Goal: Information Seeking & Learning: Find specific fact

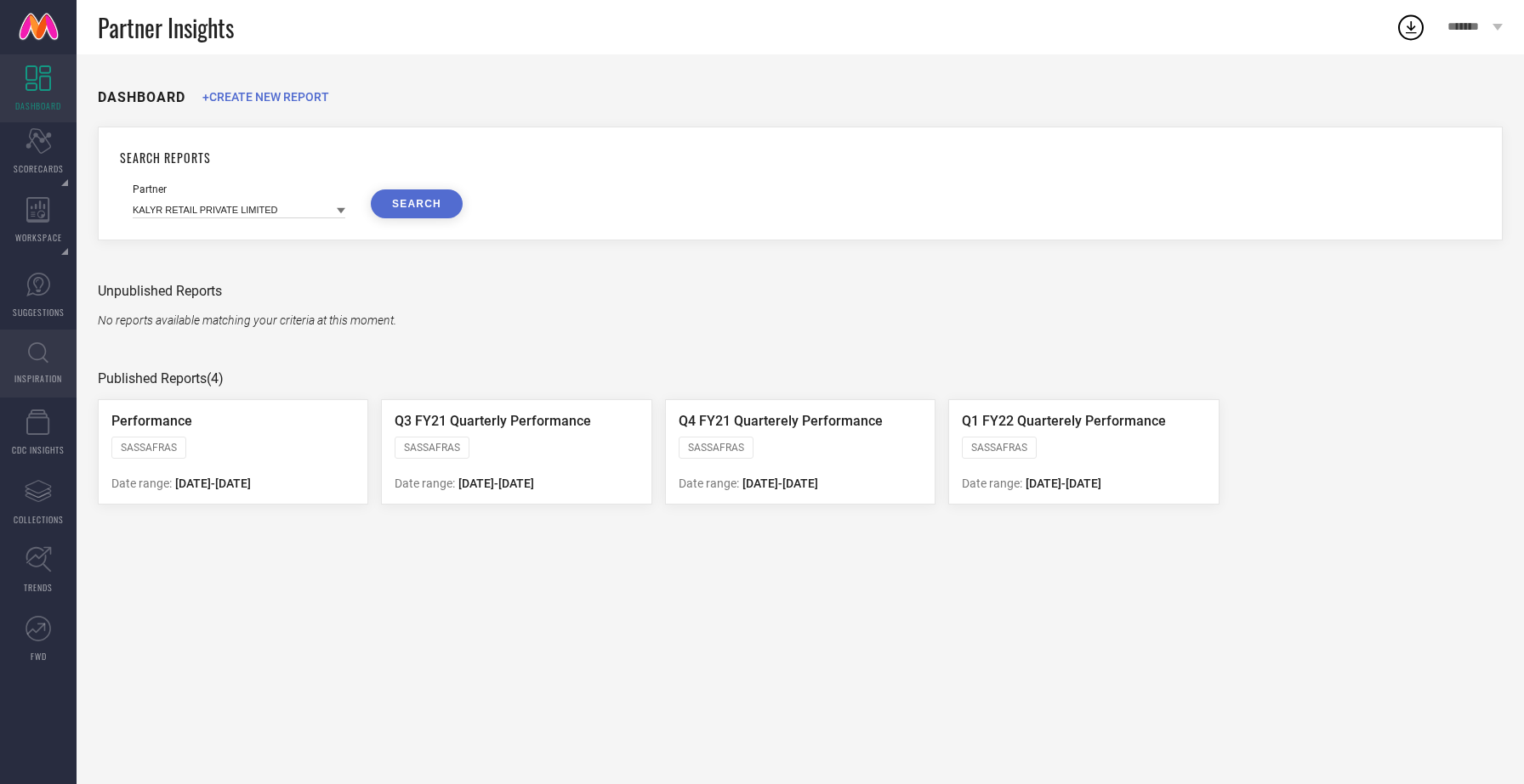
click at [25, 354] on link "INSPIRATION" at bounding box center [38, 364] width 76 height 68
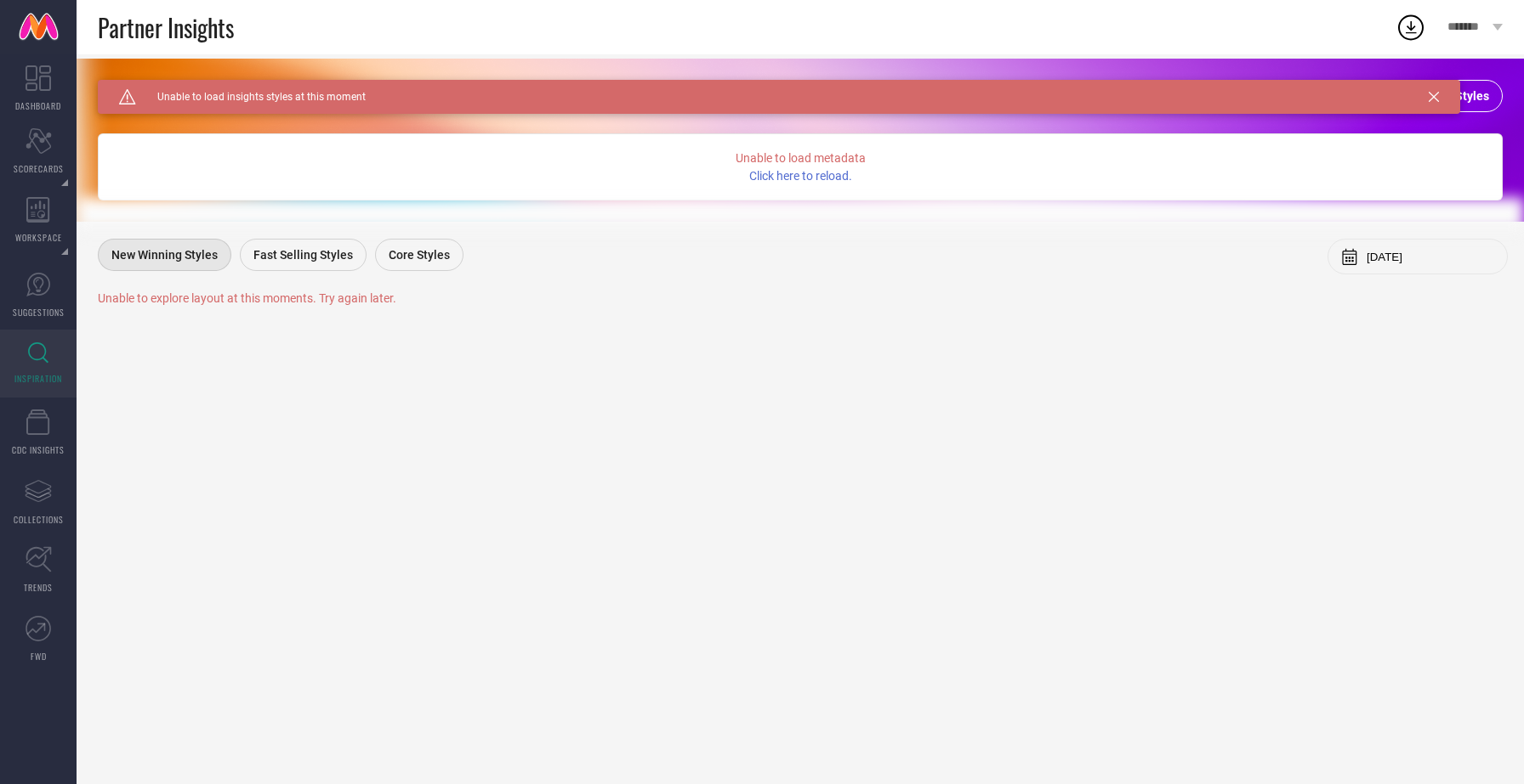
click at [1434, 101] on icon at bounding box center [1434, 96] width 10 height 10
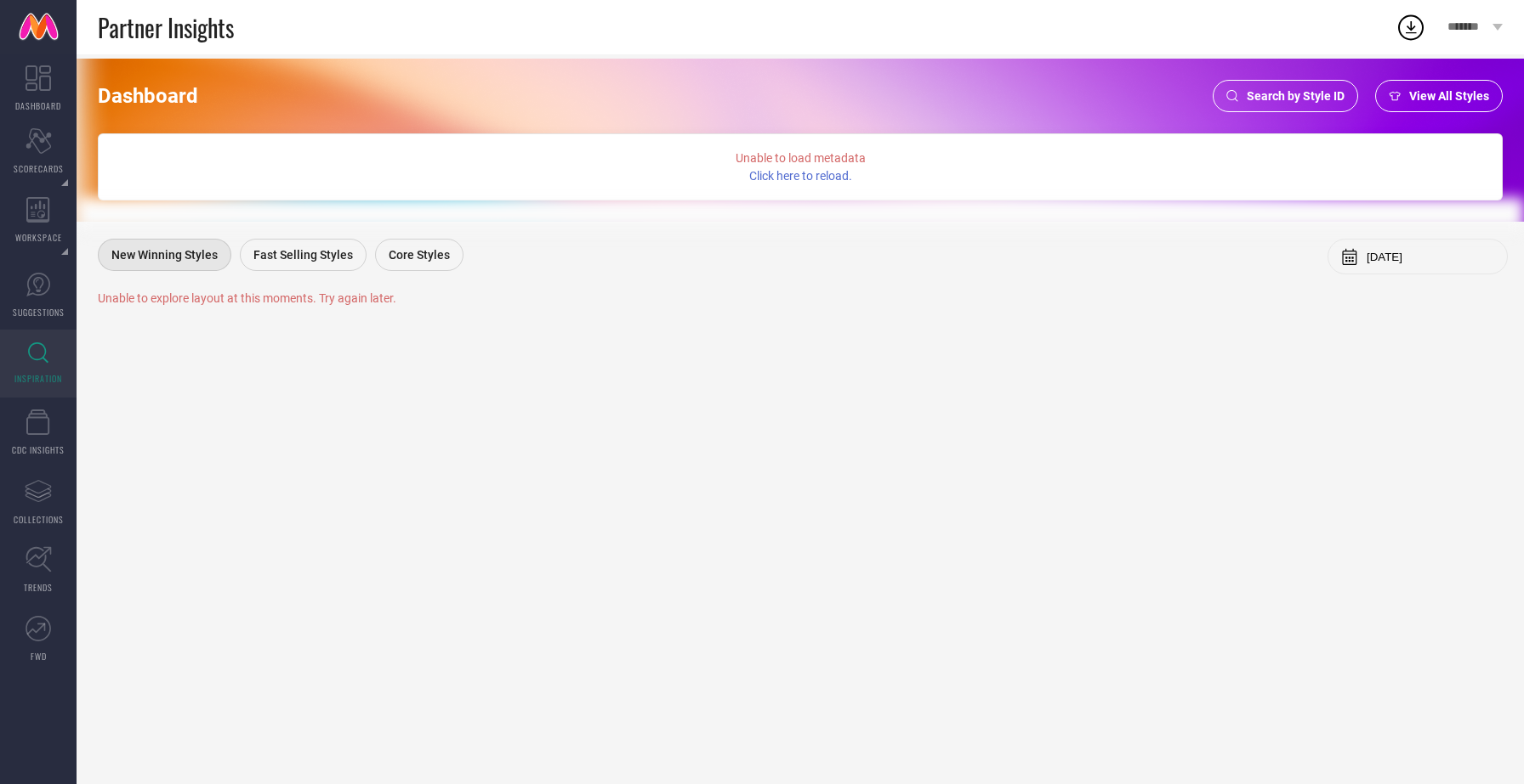
click at [1458, 94] on span "View All Styles" at bounding box center [1449, 96] width 80 height 14
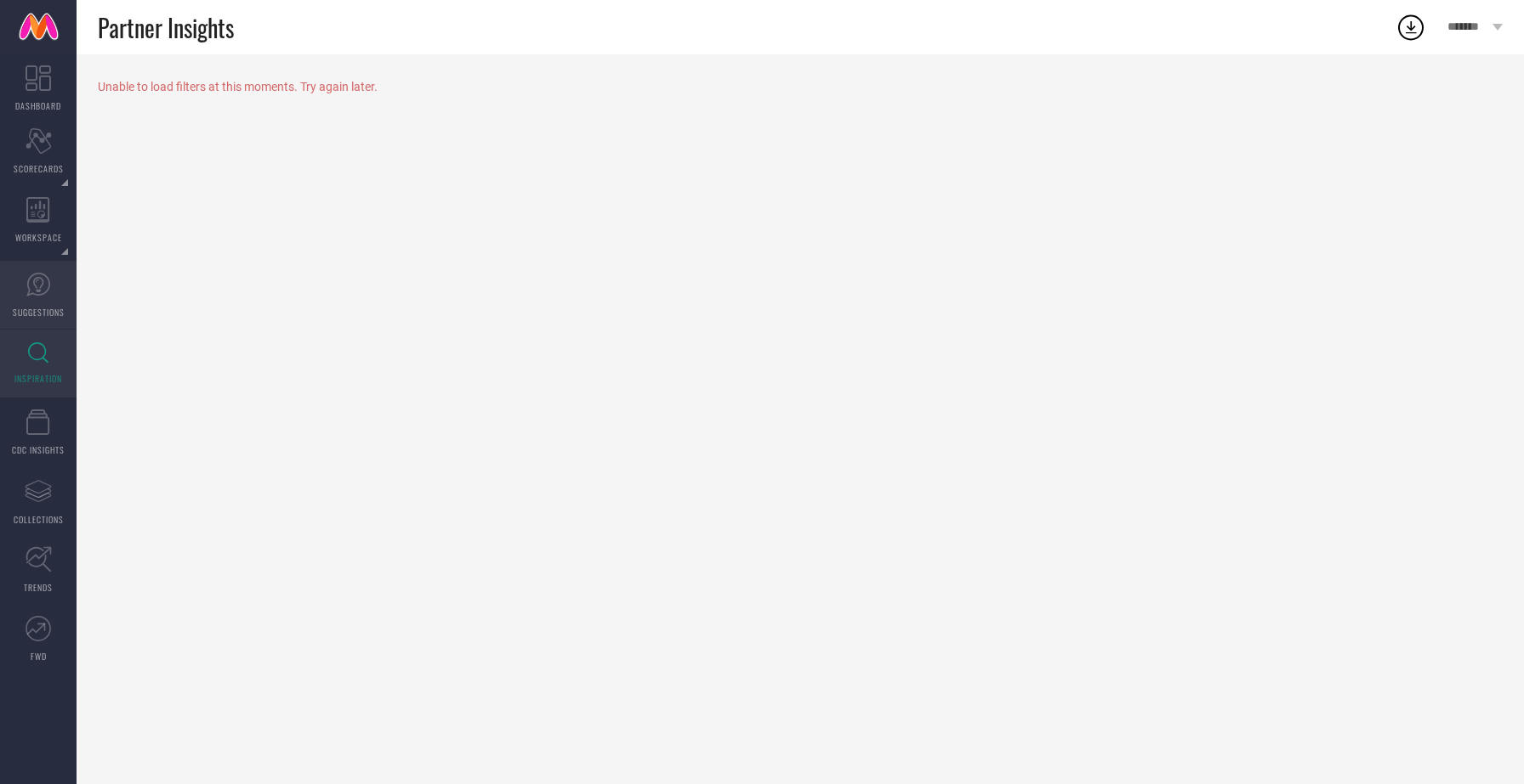
click at [47, 286] on icon at bounding box center [37, 284] width 25 height 25
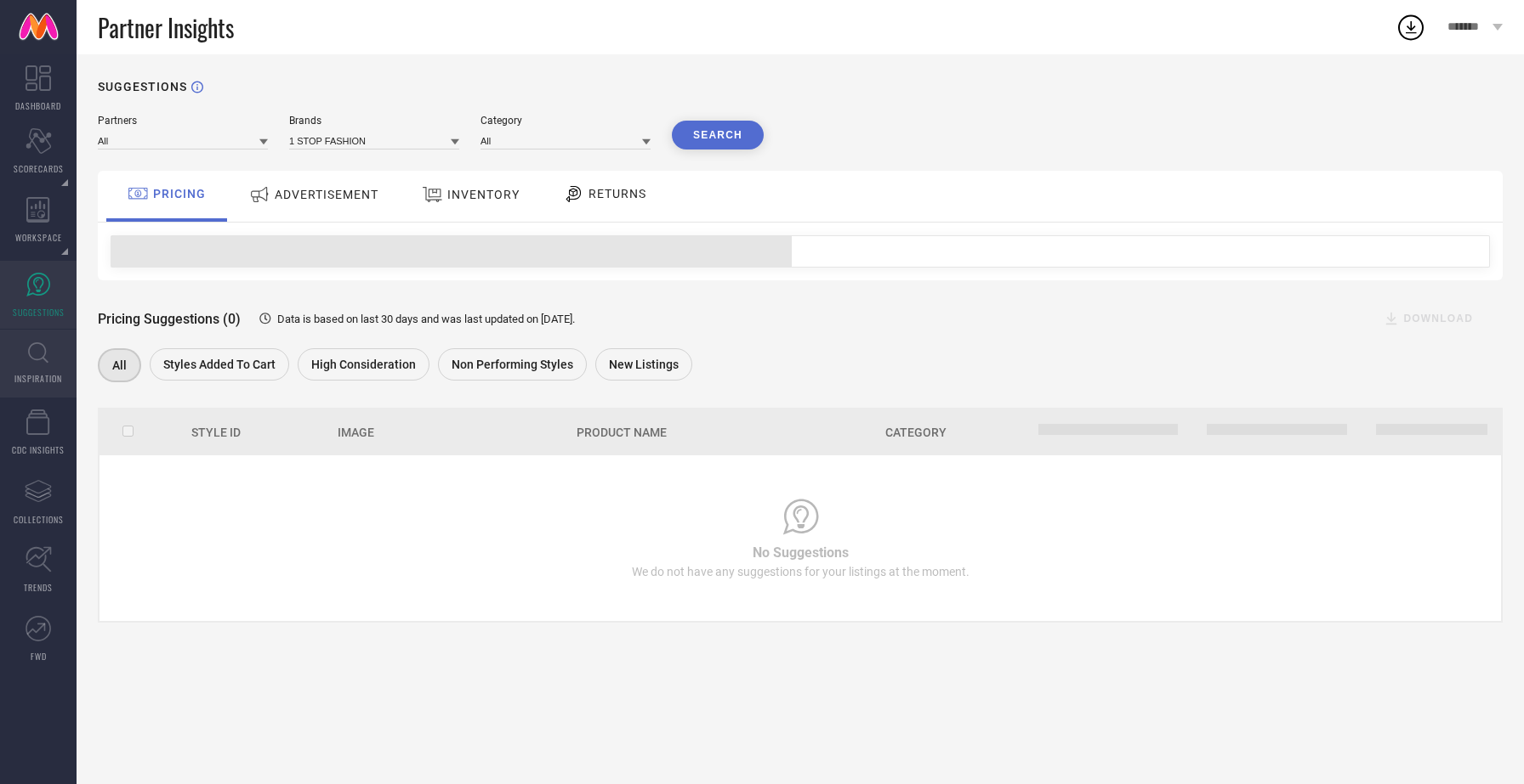
click at [34, 351] on icon at bounding box center [38, 352] width 21 height 21
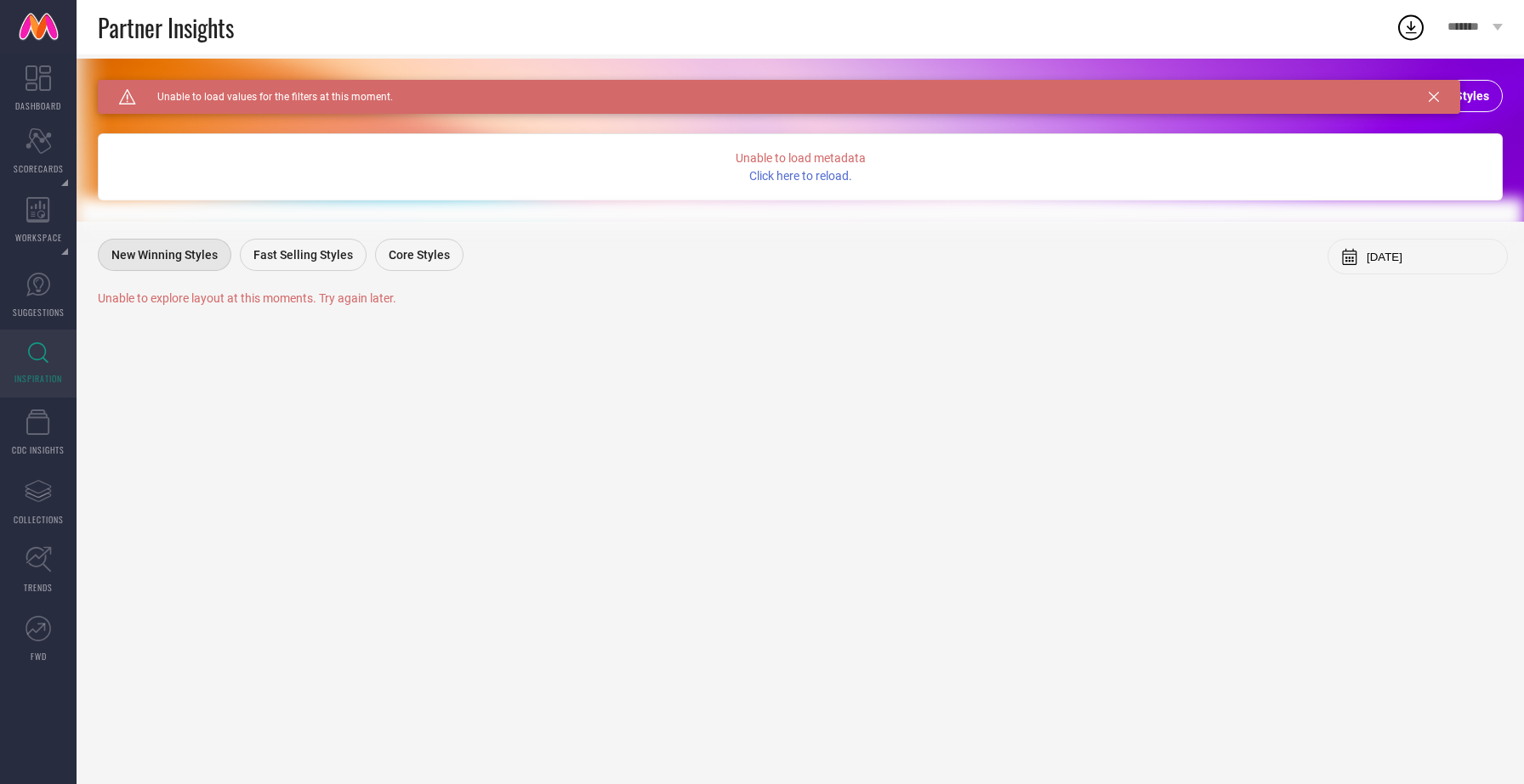
click at [1428, 95] on div "Caution Created with Sketch. Unable to load values for the filters at this mome…" at bounding box center [779, 97] width 1362 height 34
click at [1434, 95] on icon at bounding box center [1434, 96] width 10 height 10
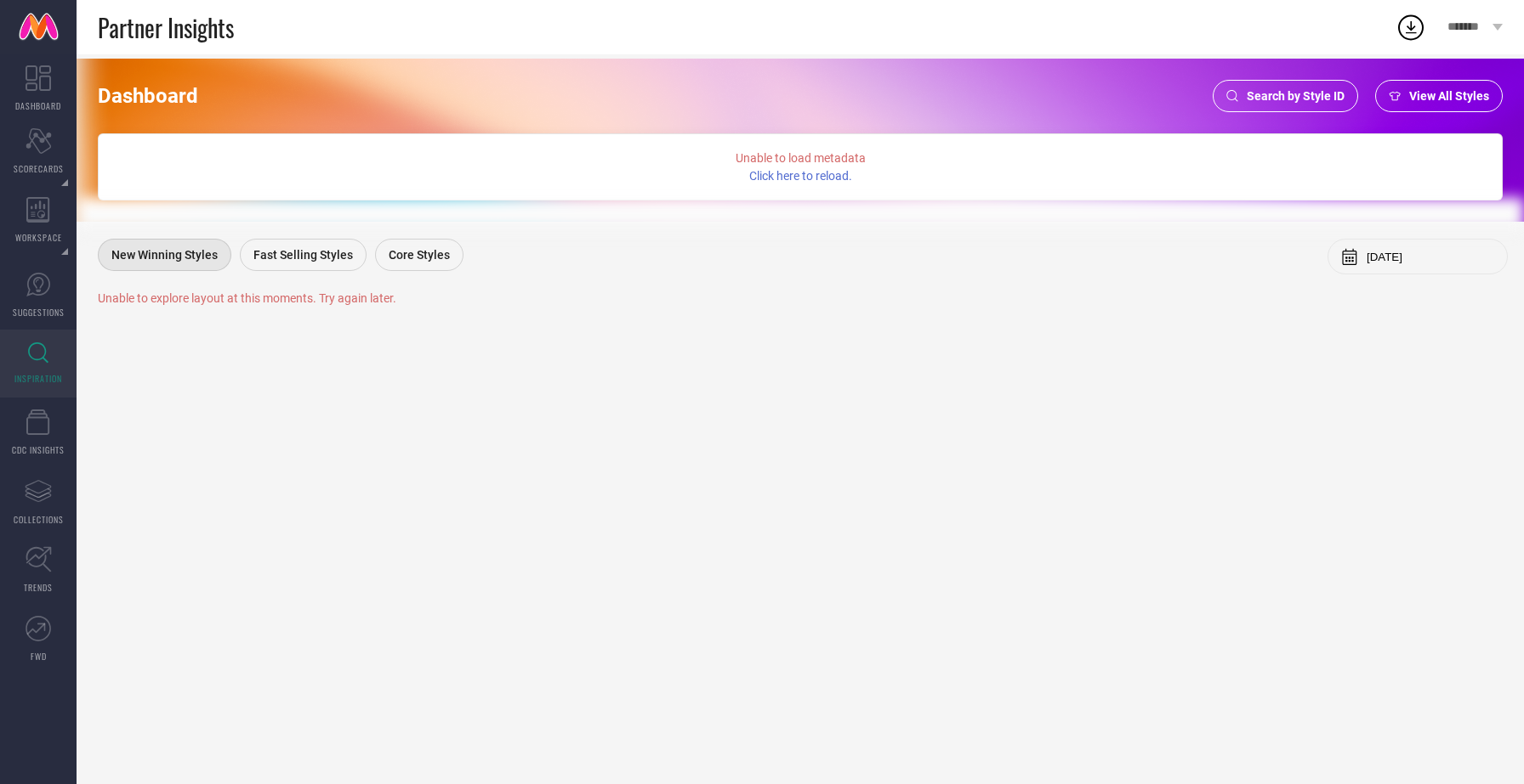
click at [1294, 99] on span "Search by Style ID" at bounding box center [1295, 96] width 98 height 14
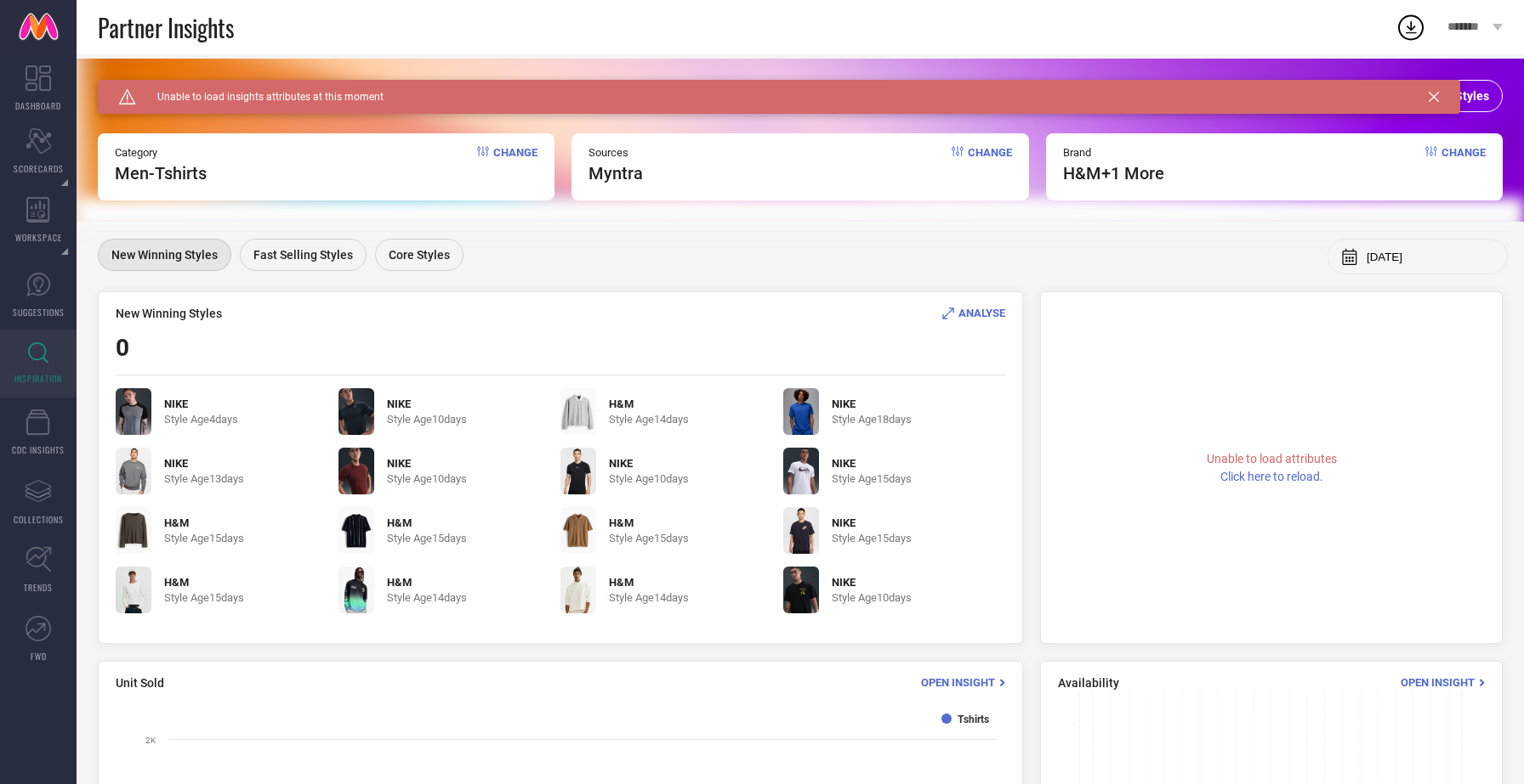
click at [1444, 90] on div "Caution Created with Sketch. Unable to load insights attributes at this moment" at bounding box center [779, 97] width 1362 height 34
click at [1432, 93] on icon at bounding box center [1434, 96] width 10 height 10
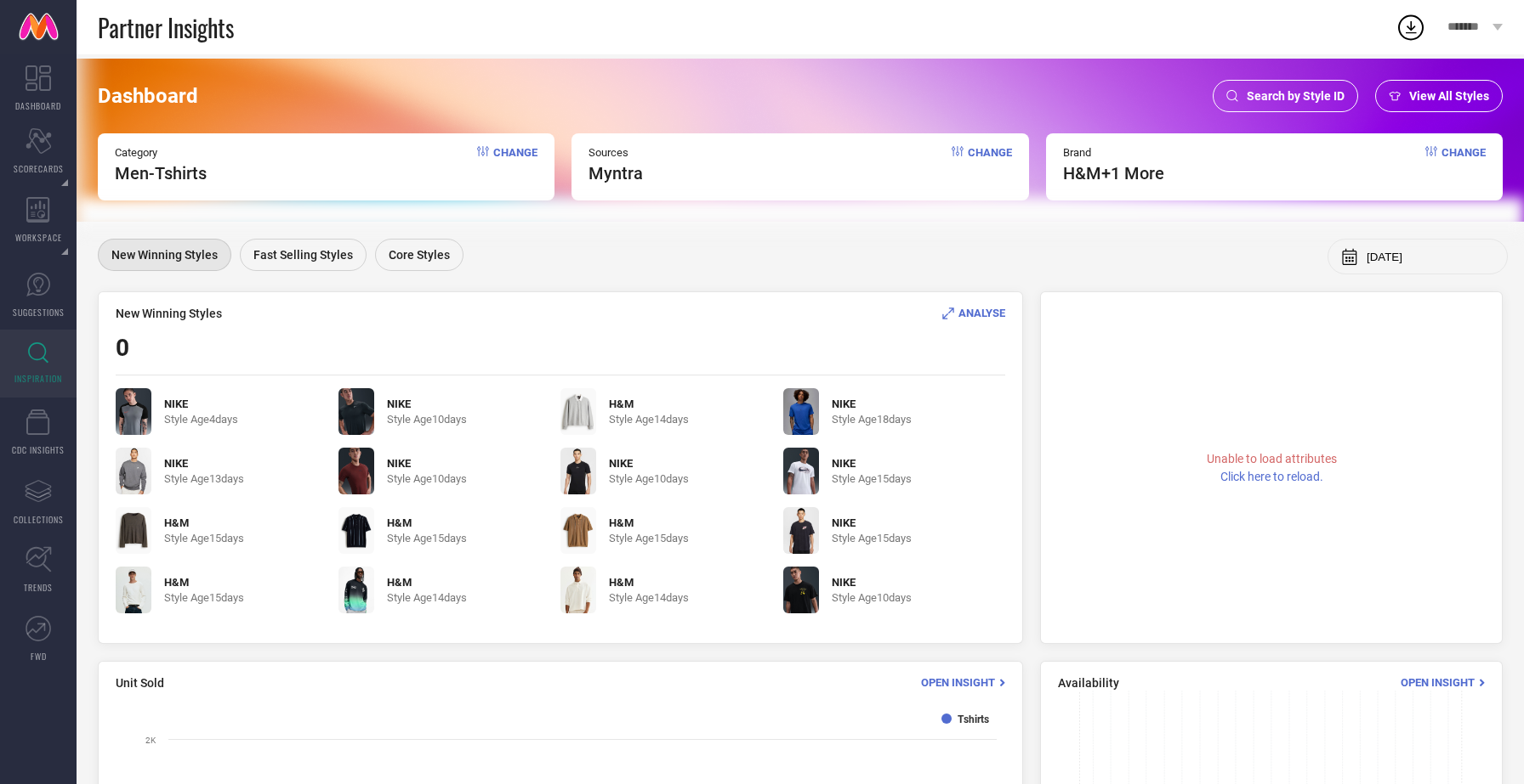
click at [1289, 98] on span "Search by Style ID" at bounding box center [1295, 96] width 98 height 14
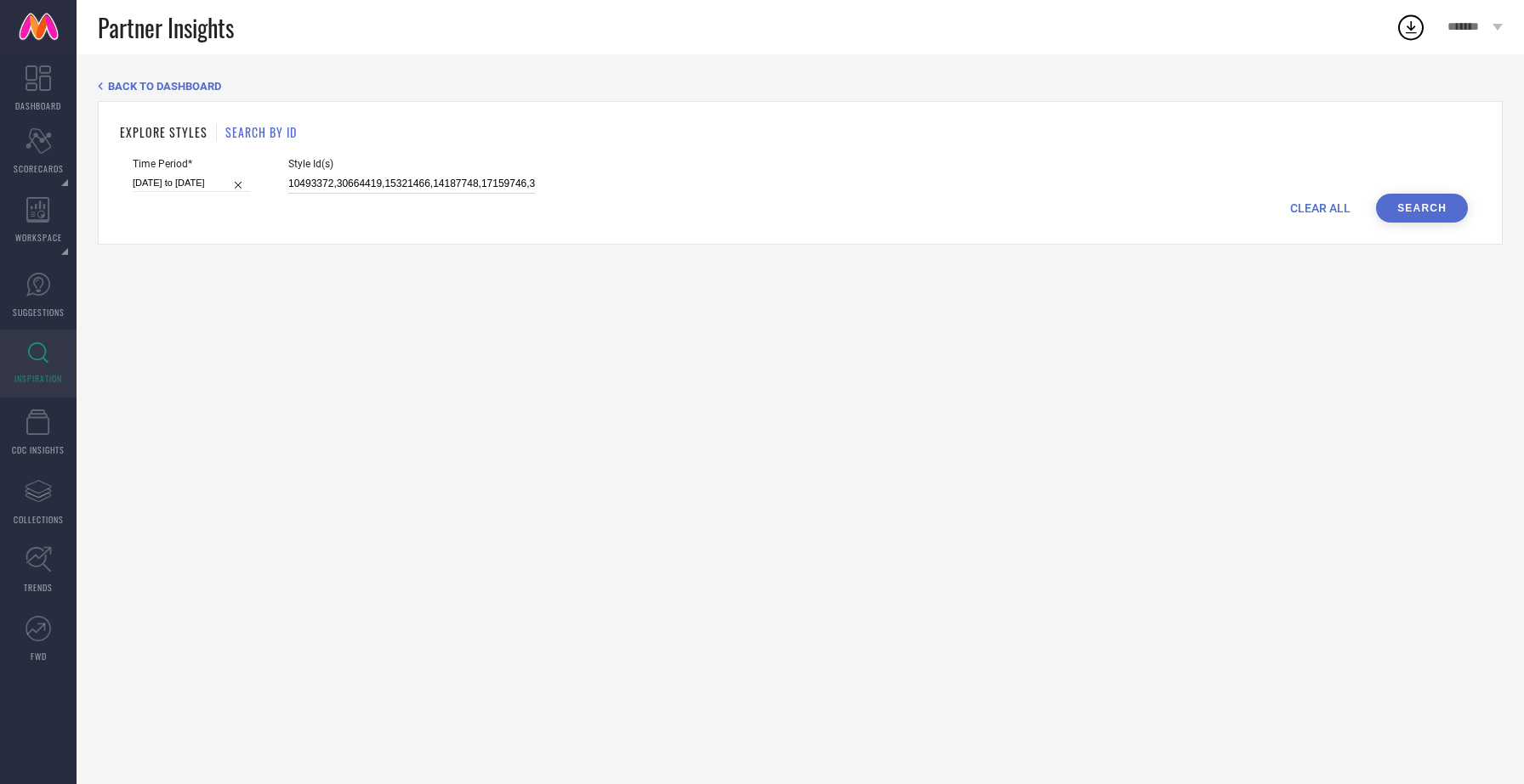
click at [361, 180] on input "10493372,30664419,15321466,14187748,17159746,32413156,32413150,23429696,3142084…" at bounding box center [411, 184] width 246 height 20
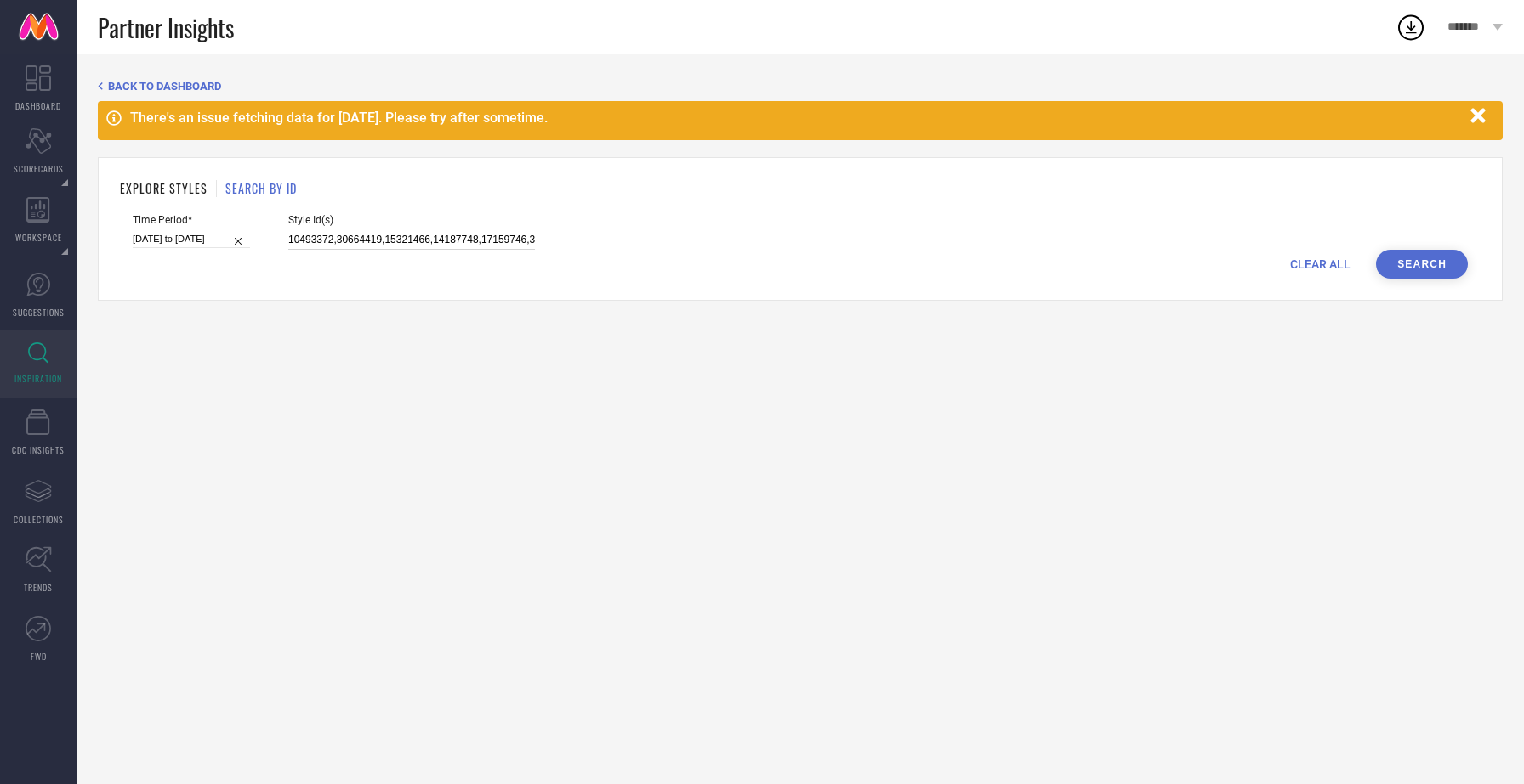
paste input "30621624"
type input "10493372,30664419,30621624,15321466,14187748,17159746,32413156,32413150,2342969…"
click at [1420, 261] on button "Search" at bounding box center [1421, 264] width 91 height 29
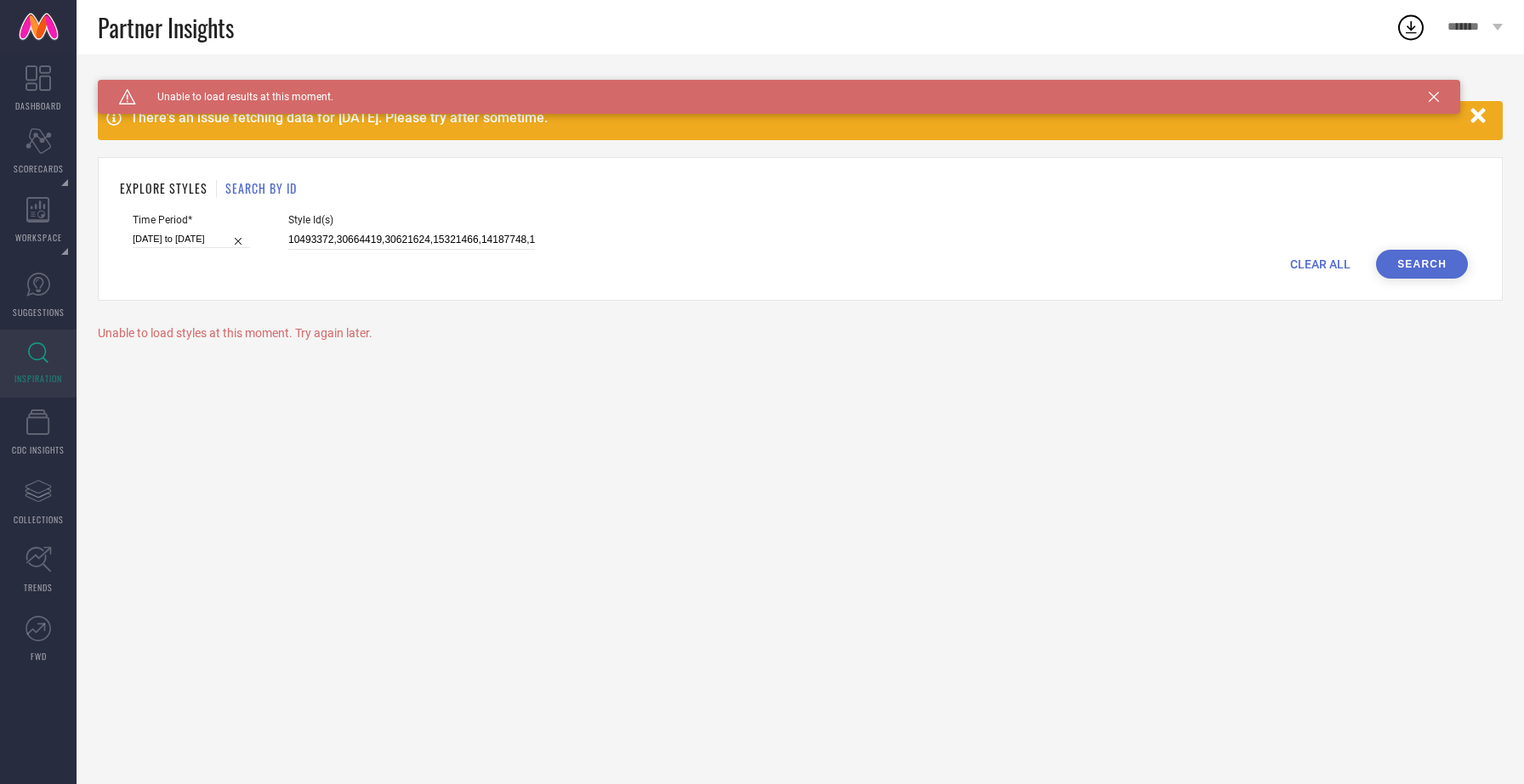
click at [1454, 265] on button "Search" at bounding box center [1421, 264] width 91 height 29
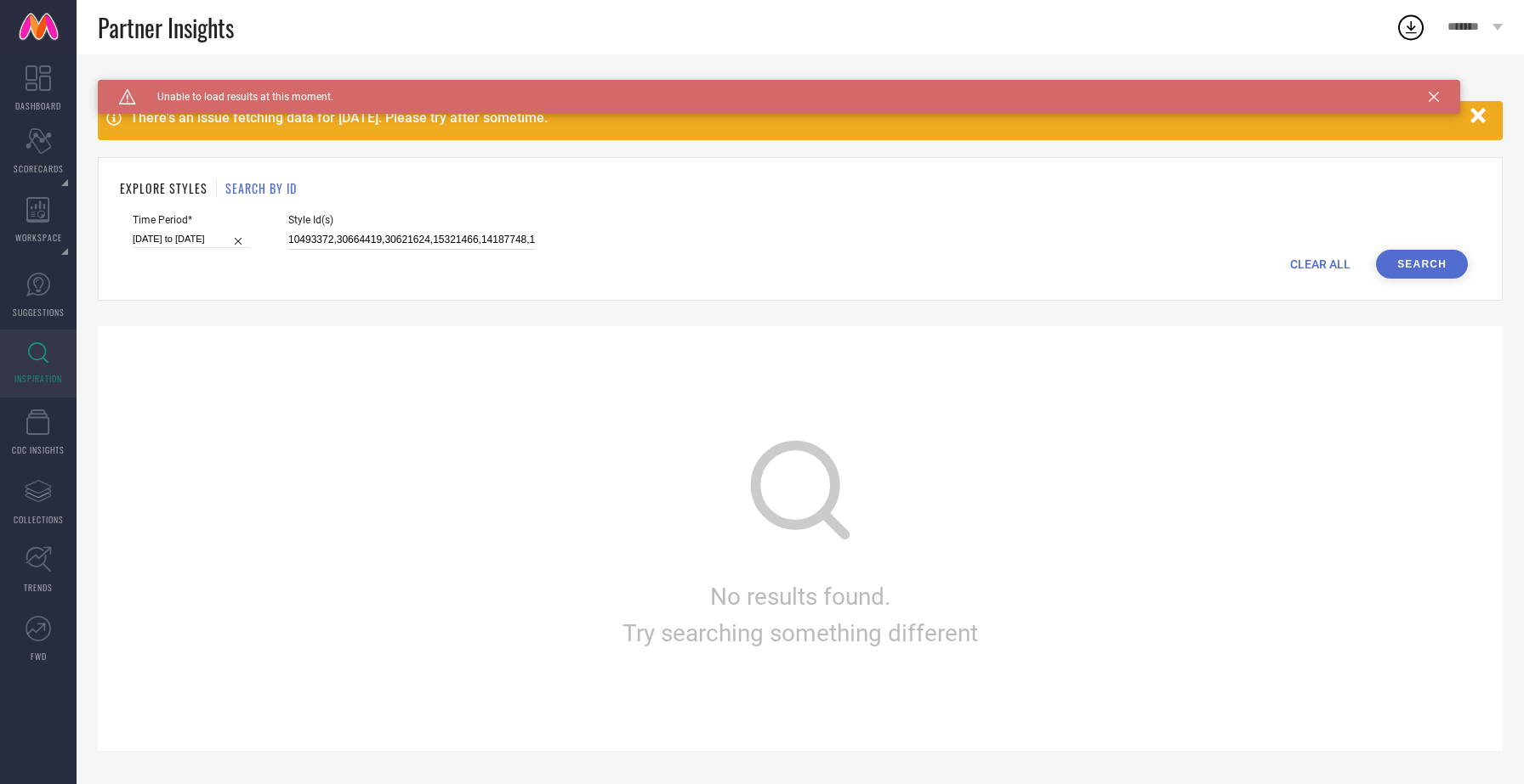
click at [377, 233] on input "10493372,30664419,30621624,15321466,14187748,17159746,32413156,32413150,2342969…" at bounding box center [411, 240] width 246 height 20
click at [1392, 265] on button "Search" at bounding box center [1421, 264] width 91 height 29
select select "9"
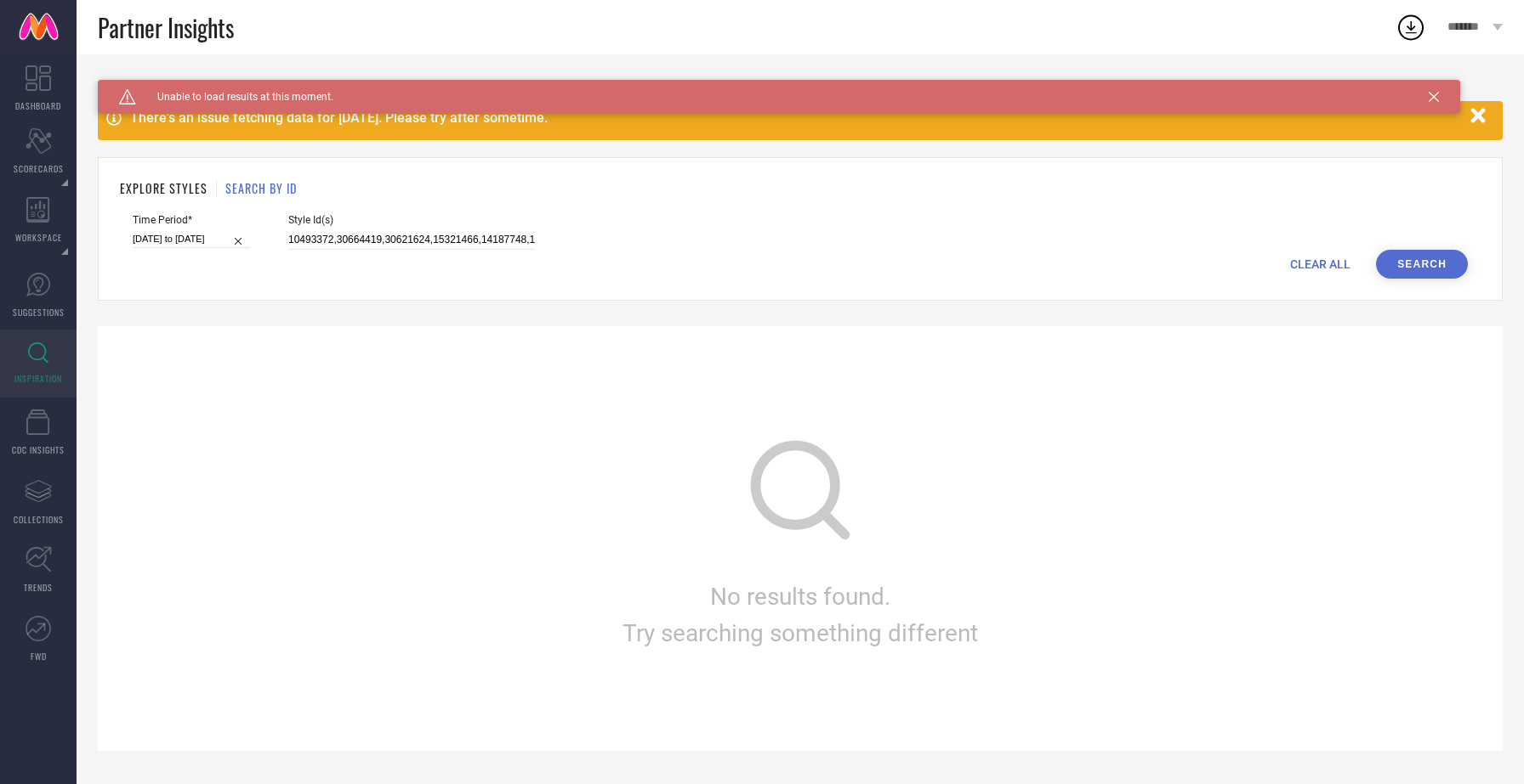
select select "2024"
select select "10"
select select "2024"
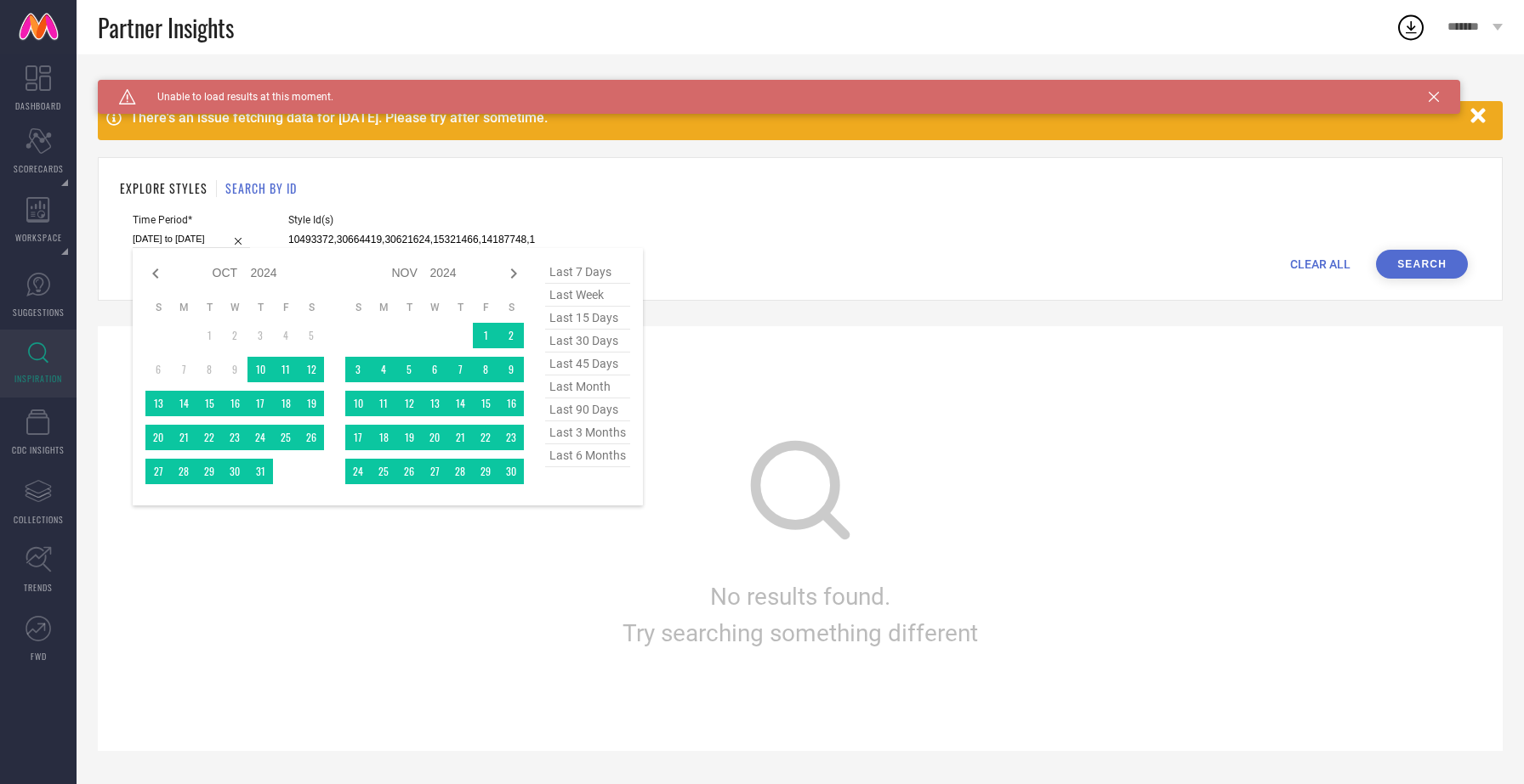
click at [204, 238] on input "[DATE] to [DATE]" at bounding box center [191, 239] width 118 height 18
click at [574, 296] on span "last week" at bounding box center [587, 295] width 85 height 23
type input "[DATE] to [DATE]"
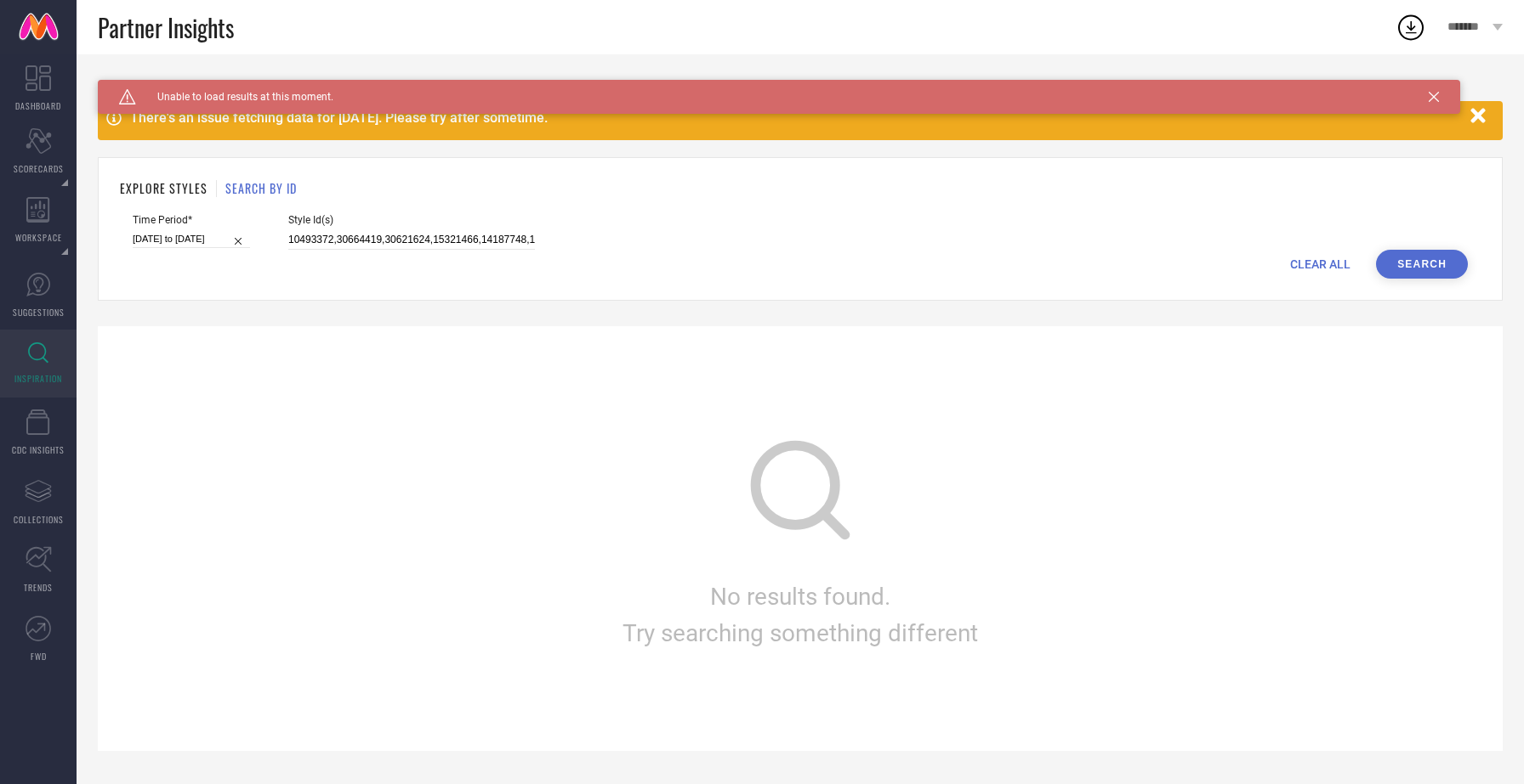
click at [1438, 270] on button "Search" at bounding box center [1421, 264] width 91 height 29
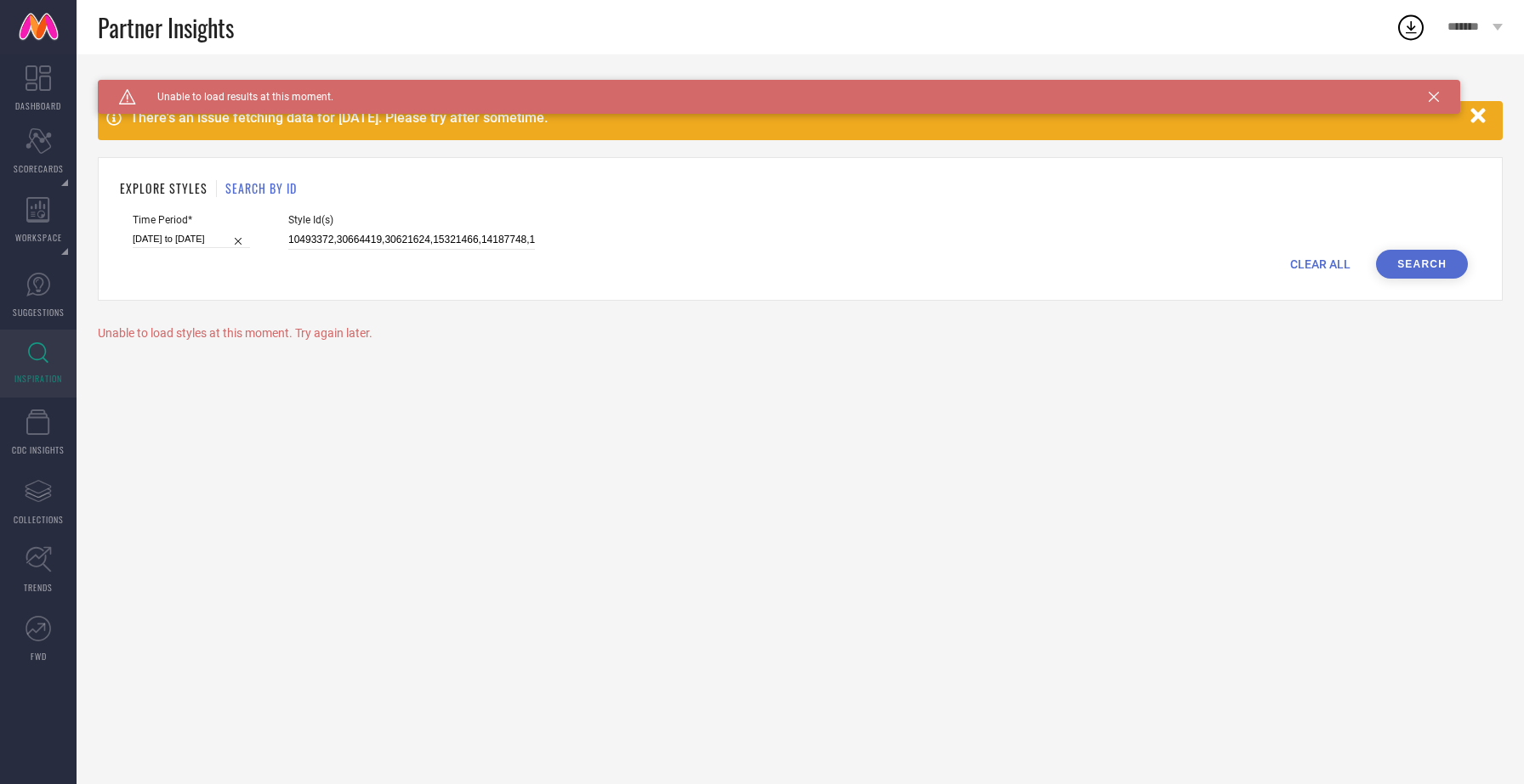
click at [1438, 270] on button "Search" at bounding box center [1421, 264] width 91 height 29
click at [48, 296] on link "SUGGESTIONS" at bounding box center [38, 295] width 76 height 68
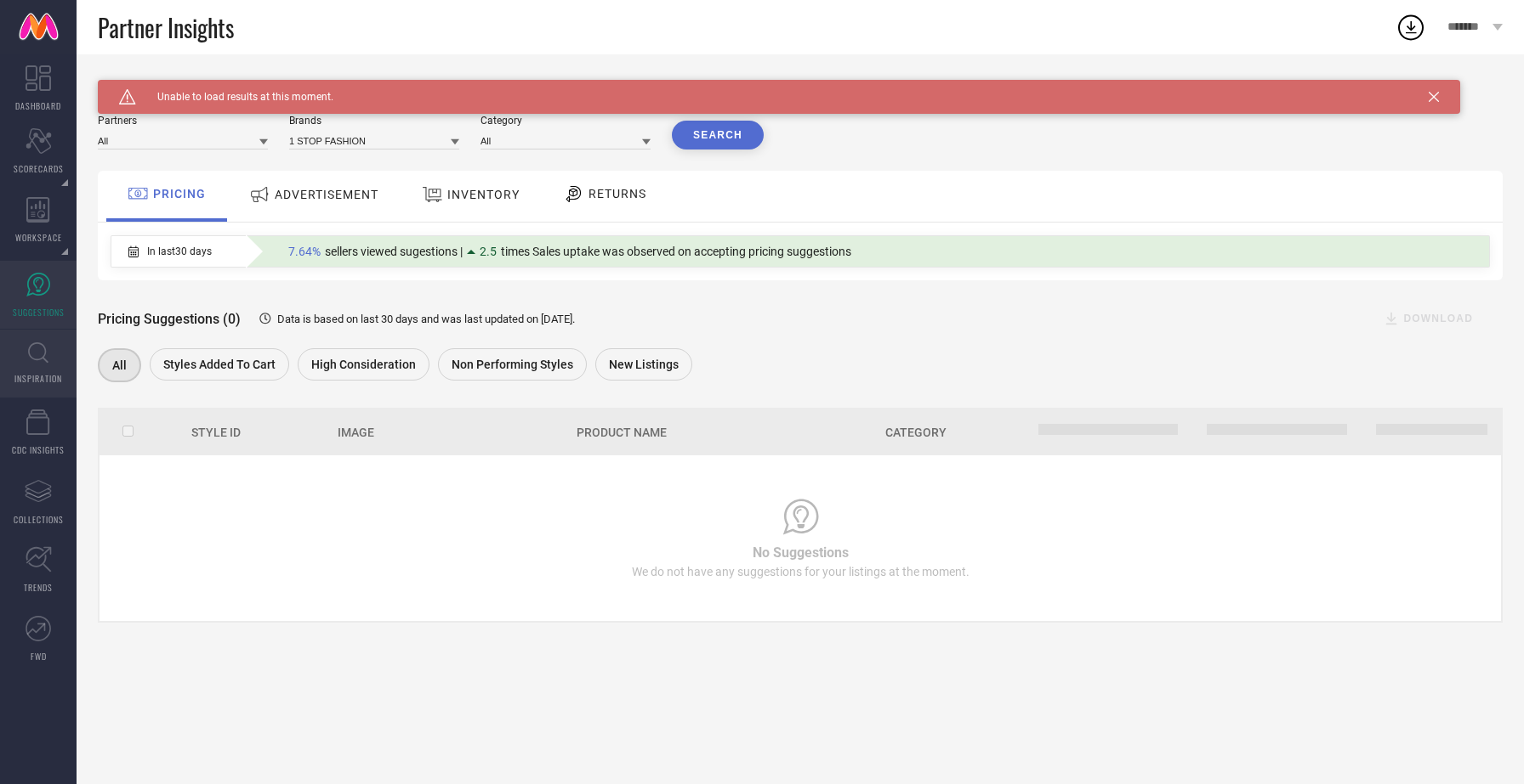
click at [62, 361] on link "INSPIRATION" at bounding box center [38, 364] width 76 height 68
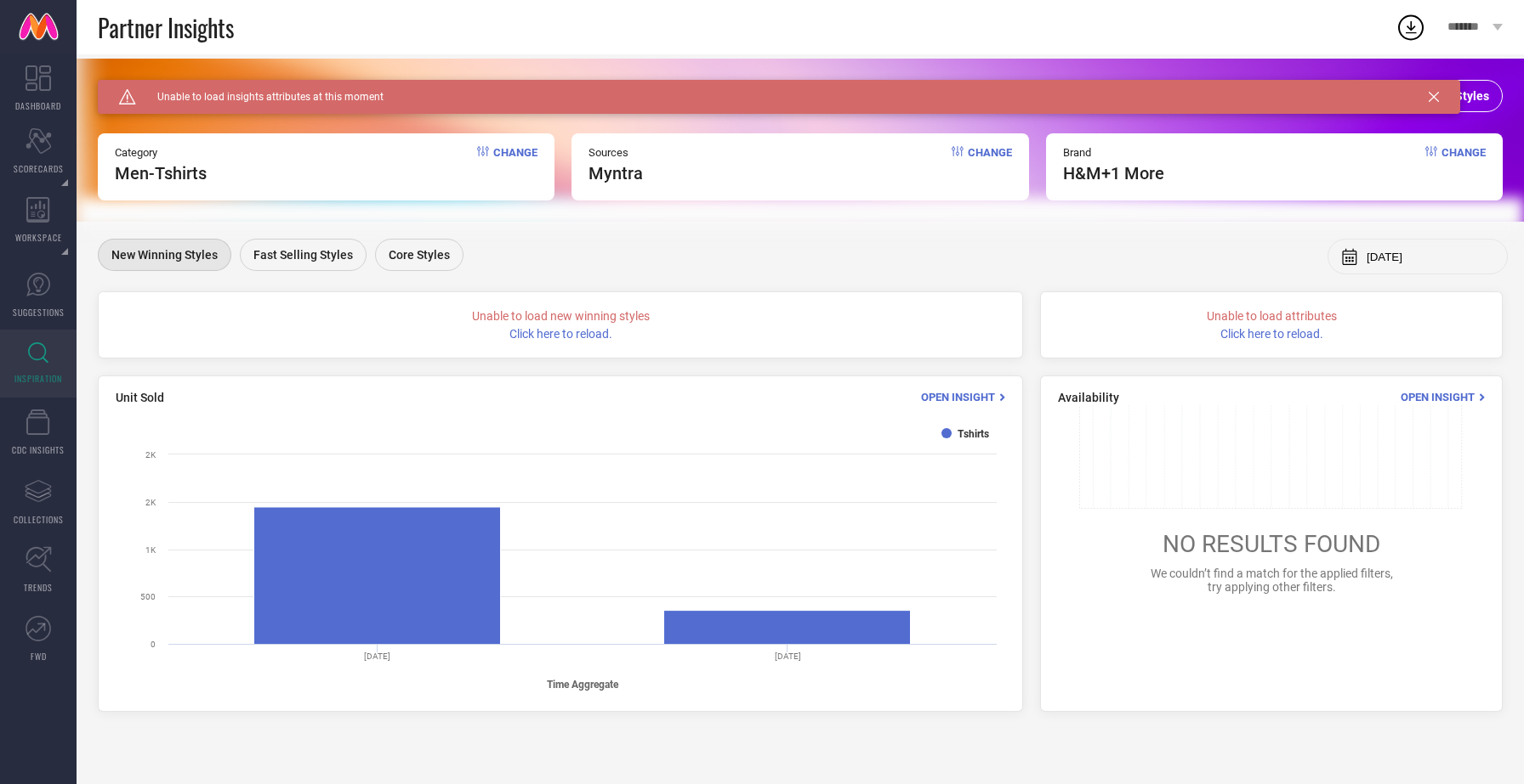
click at [1431, 94] on icon at bounding box center [1434, 96] width 10 height 10
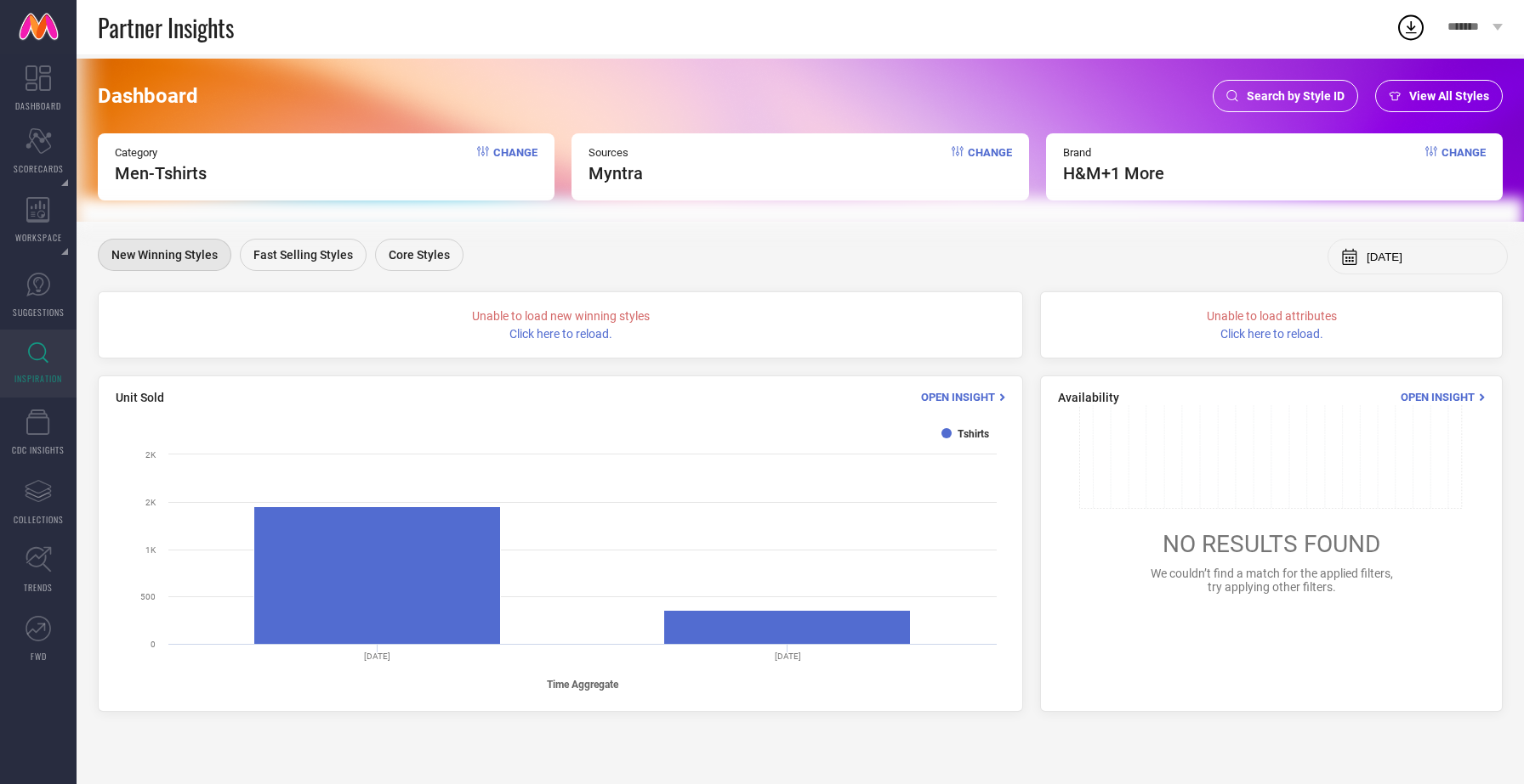
click at [1337, 93] on span "Search by Style ID" at bounding box center [1295, 96] width 98 height 14
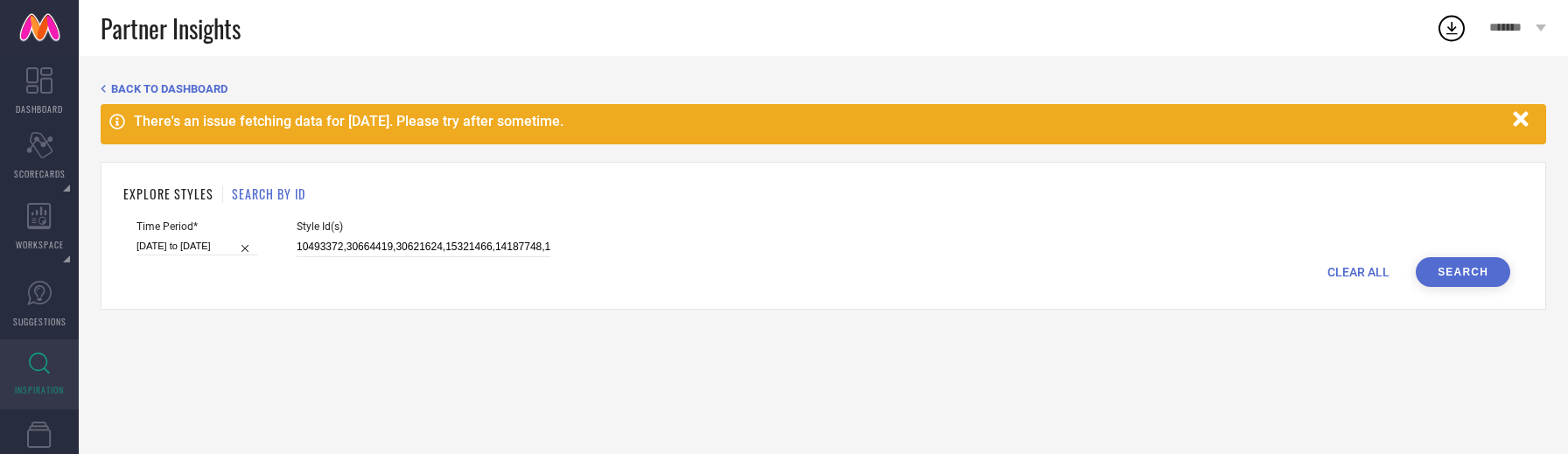
click at [1463, 266] on button "Search" at bounding box center [1462, 272] width 94 height 30
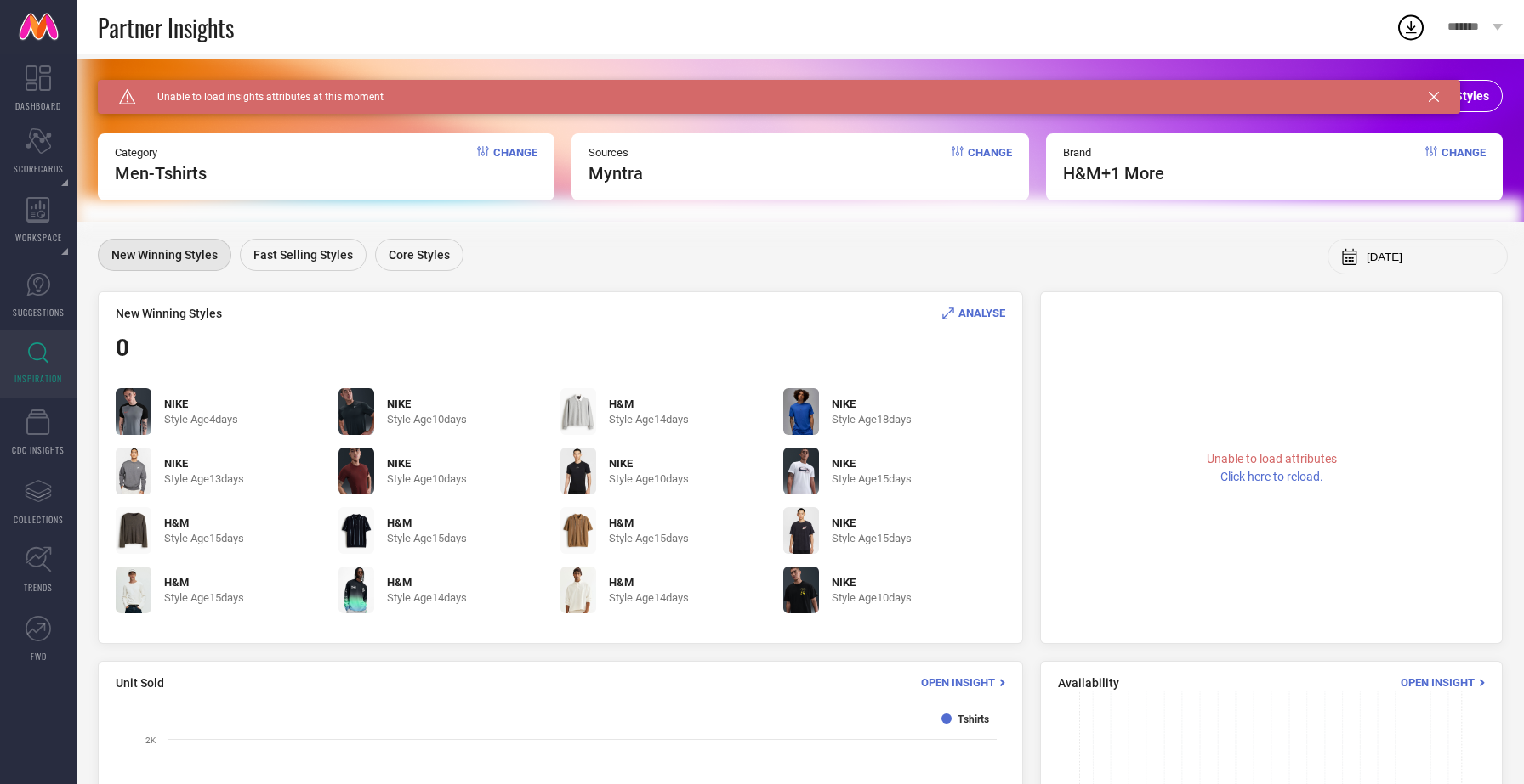
click at [1433, 91] on icon at bounding box center [1434, 96] width 10 height 10
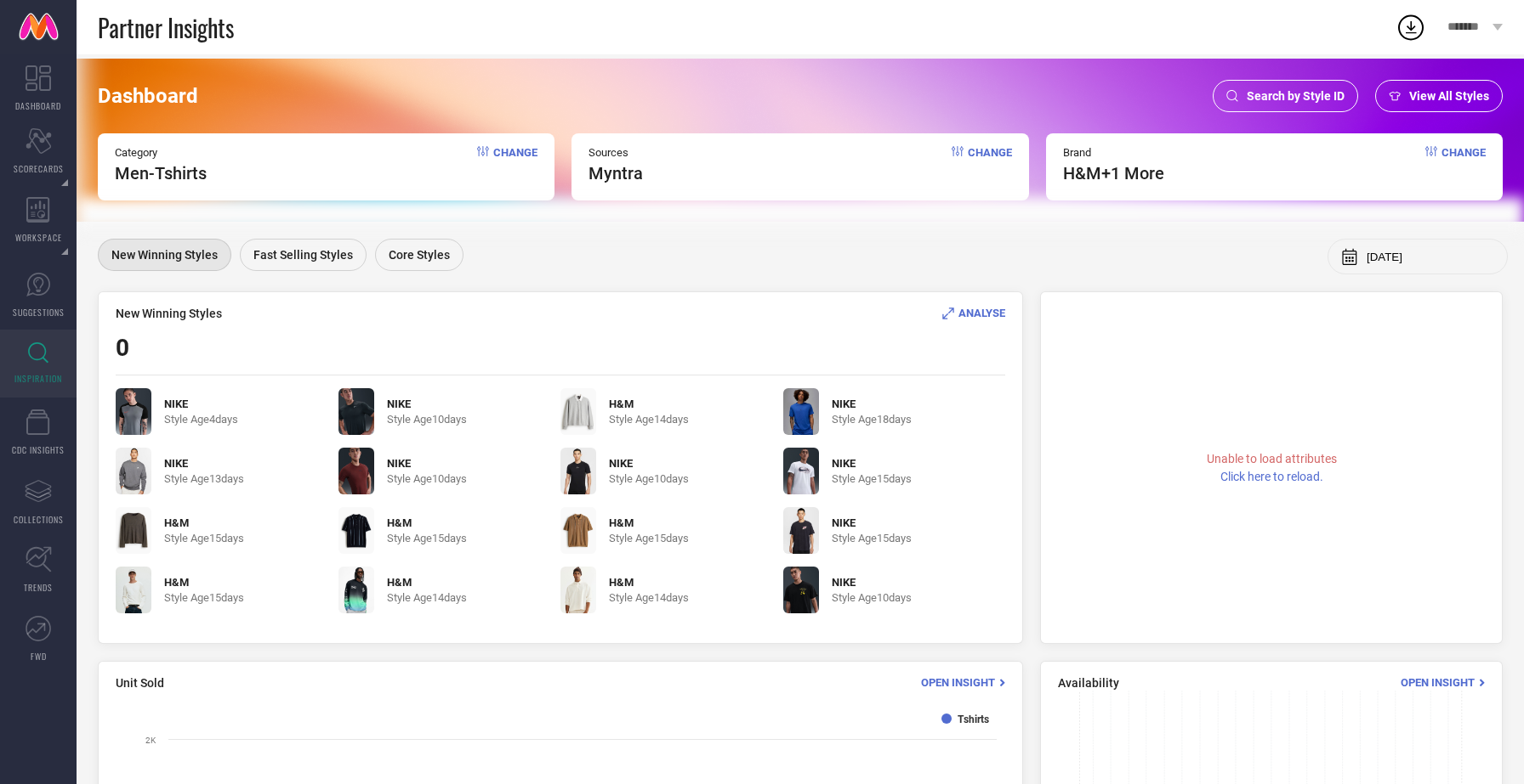
click at [1275, 98] on span "Search by Style ID" at bounding box center [1295, 96] width 98 height 14
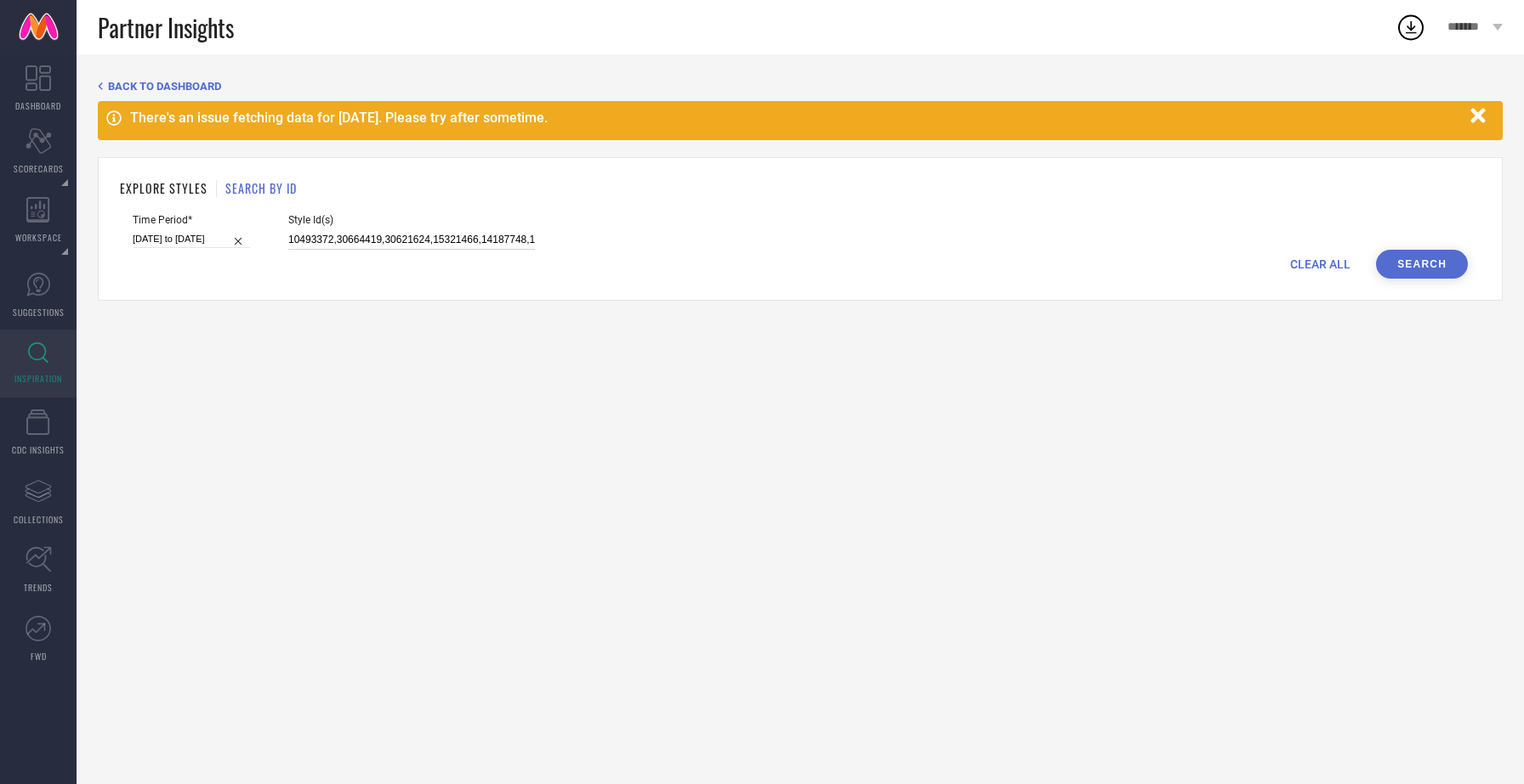
click at [408, 239] on input "10493372,30664419,30621624,15321466,14187748,17159746,32413156,32413150,2342969…" at bounding box center [411, 240] width 246 height 20
click at [388, 239] on input "10493372,30664419,30621624,15321466,14187748,17159746,32413156,32413150,2342969…" at bounding box center [411, 240] width 246 height 20
paste input "30621624"
type input "10493372,30664419,30621624,15321466,14187748,17159746,32413156,32413150,2342969…"
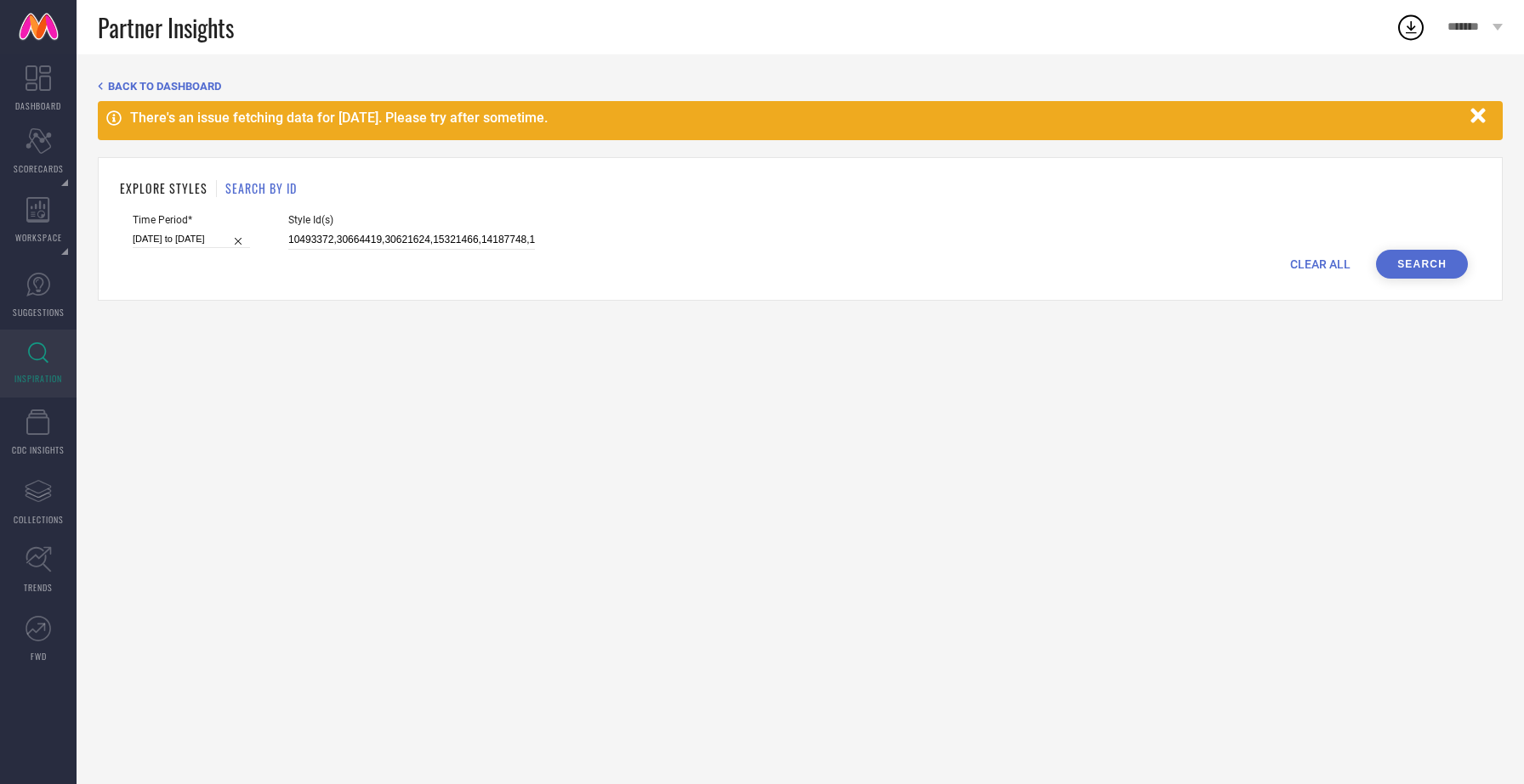
click at [1026, 281] on div "EXPLORE STYLES SEARCH BY ID Time Period* 05-10-2025 to 09-10-2025 Style Id(s) 1…" at bounding box center [800, 229] width 1405 height 144
click at [1436, 268] on button "Search" at bounding box center [1421, 264] width 91 height 29
